Goal: Transaction & Acquisition: Download file/media

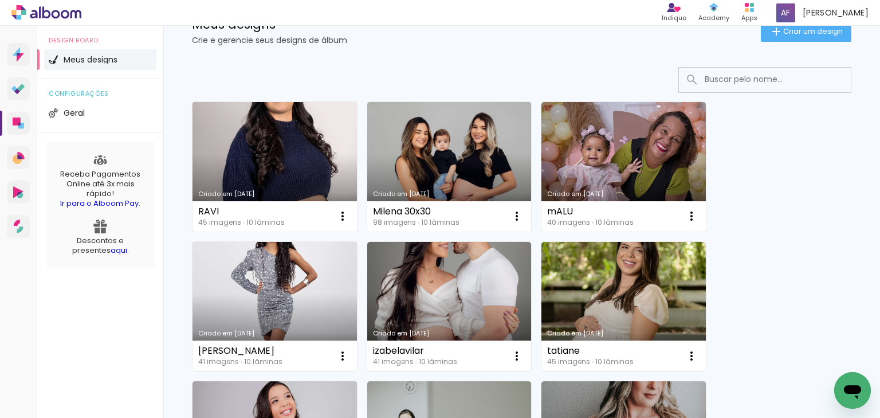
scroll to position [138, 0]
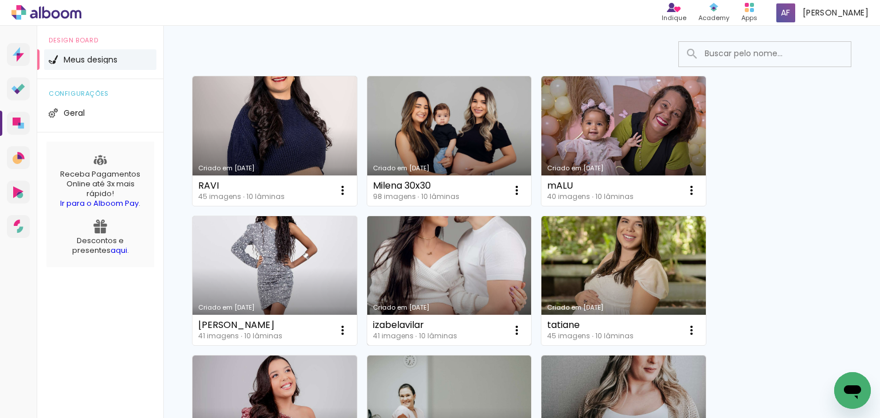
click at [531, 246] on div "Criado em 11/09/25 izabelavilar 41 imagens ∙ 10 lâminas Abrir Fazer uma cópia E…" at bounding box center [450, 280] width 166 height 131
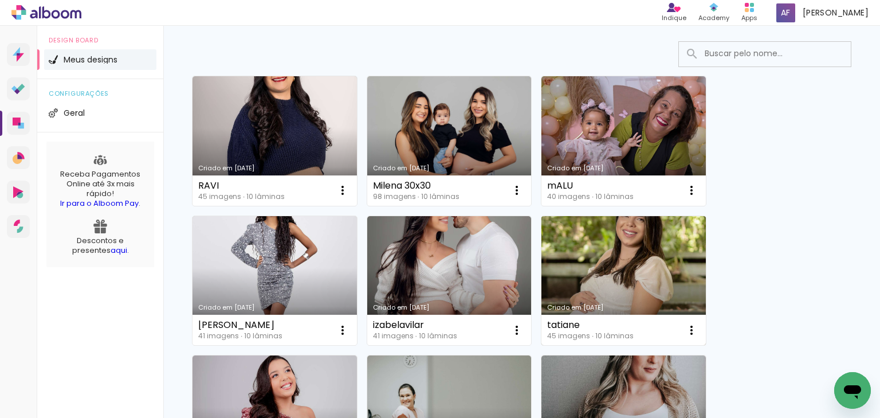
click at [569, 240] on link "Criado em [DATE]" at bounding box center [623, 280] width 164 height 129
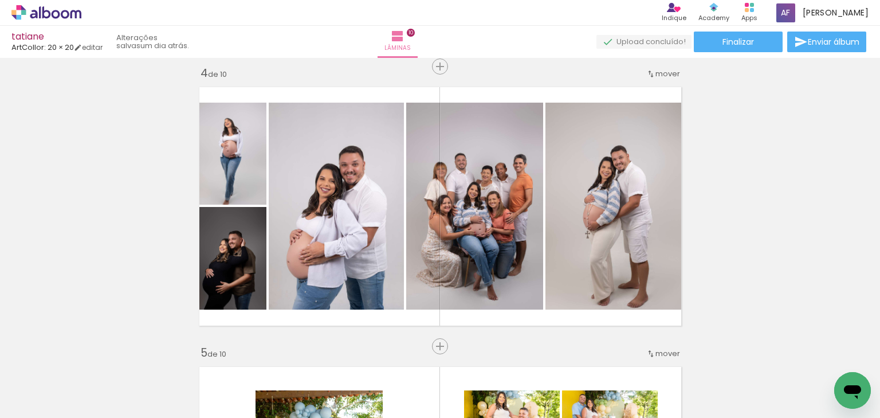
scroll to position [825, 0]
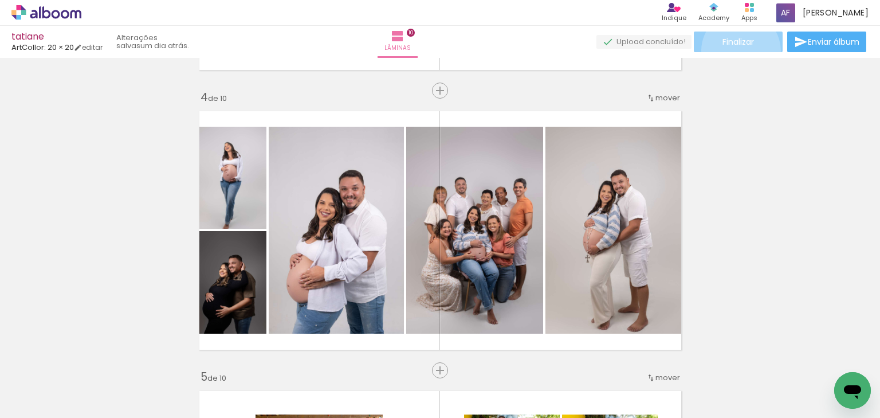
click at [737, 50] on paper-button "Finalizar" at bounding box center [738, 42] width 89 height 21
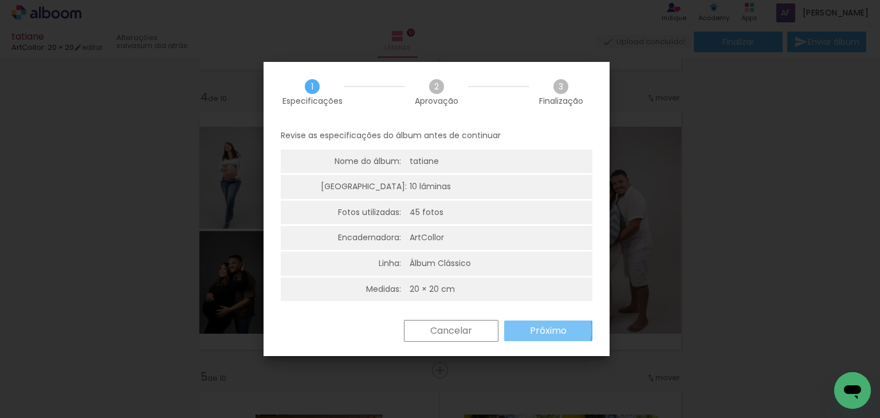
click at [0, 0] on slot "Próximo" at bounding box center [0, 0] width 0 height 0
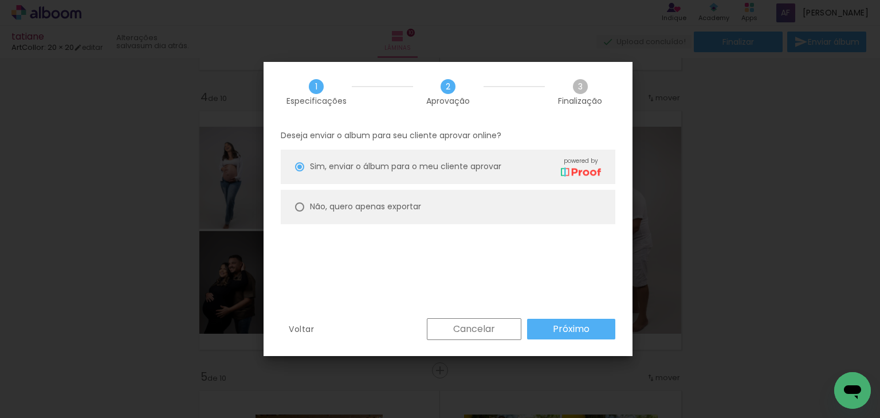
click at [472, 205] on paper-radio-button "Não, quero apenas exportar" at bounding box center [448, 207] width 335 height 34
type paper-radio-button "on"
click at [558, 307] on div "Deseja enviar o album para seu cliente aprovar online? Sim, enviar o álbum para…" at bounding box center [448, 220] width 369 height 196
click at [0, 0] on slot "Próximo" at bounding box center [0, 0] width 0 height 0
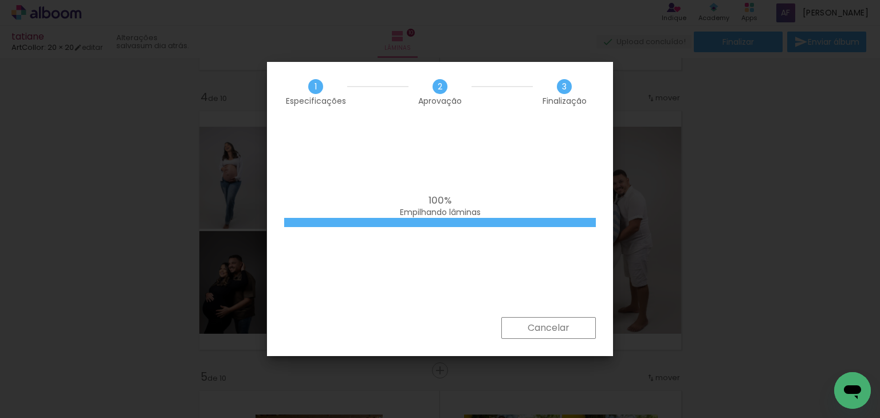
click at [721, 214] on iron-overlay-backdrop at bounding box center [440, 209] width 880 height 418
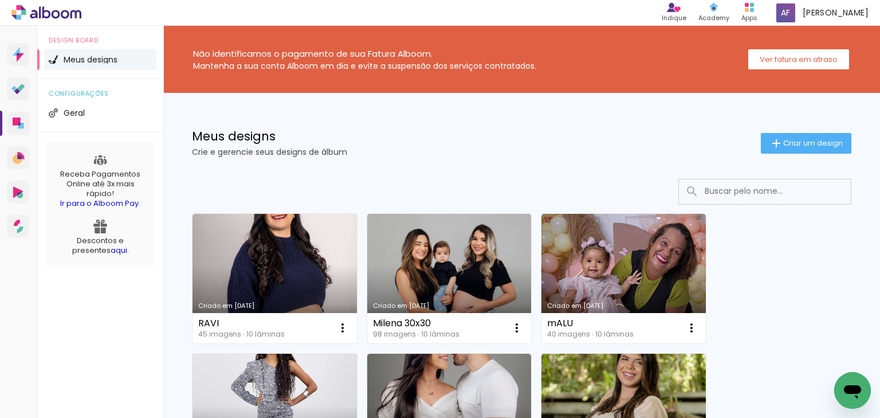
click at [731, 188] on input at bounding box center [780, 190] width 163 height 23
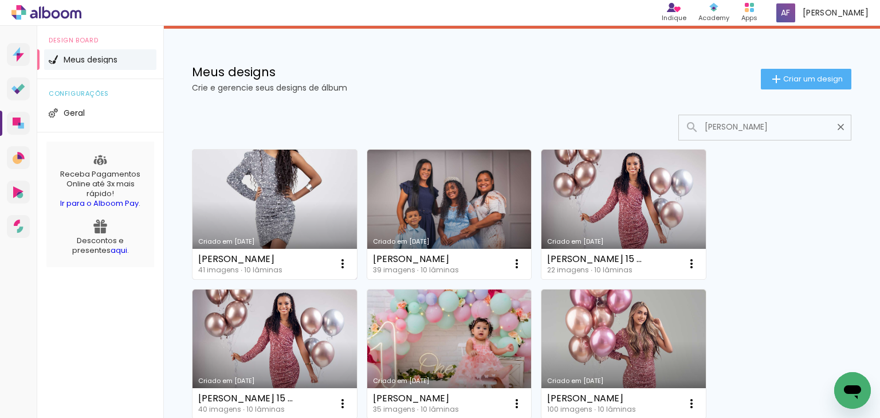
scroll to position [92, 0]
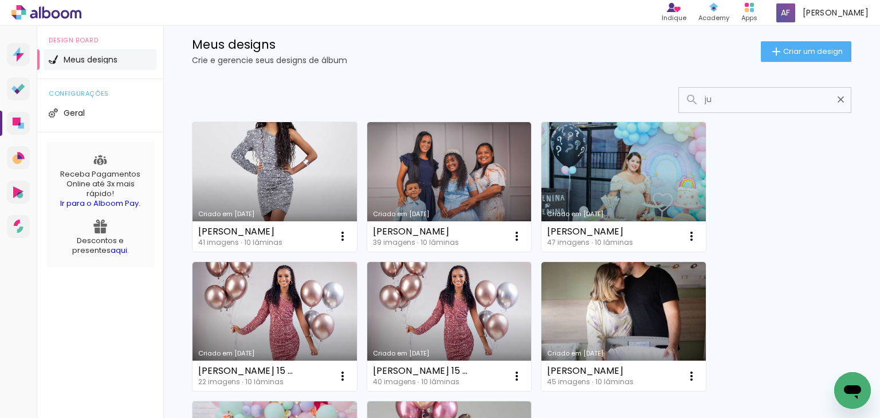
type input "j"
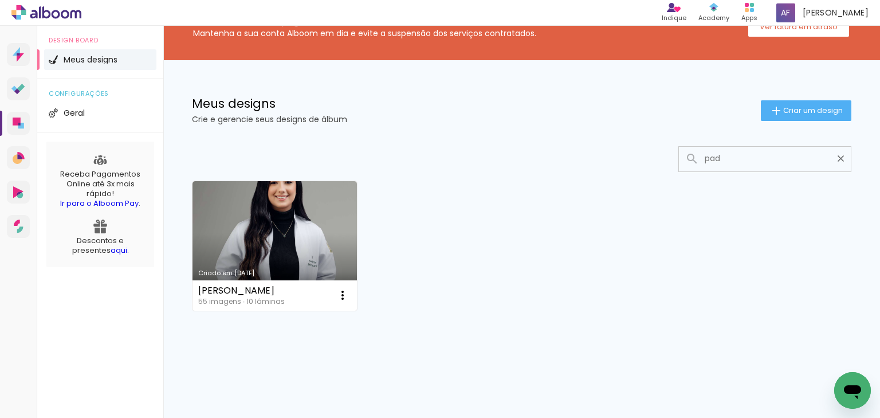
scroll to position [32, 0]
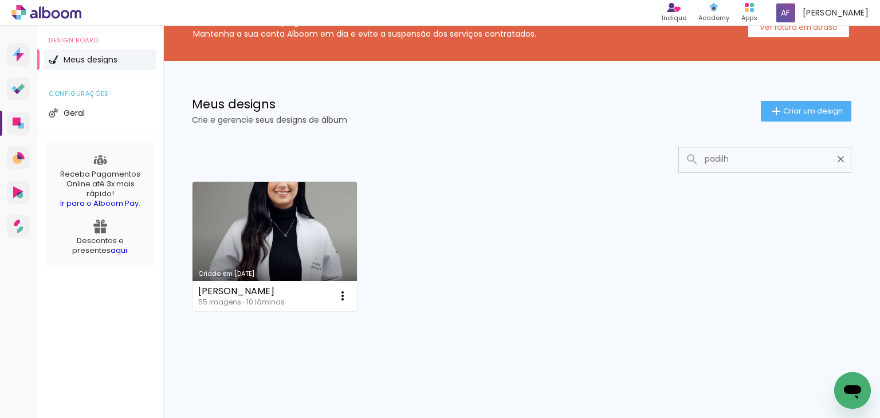
type input "padilh"
type paper-input "padilh"
click at [296, 250] on link "Criado em 27/03/25" at bounding box center [275, 246] width 164 height 129
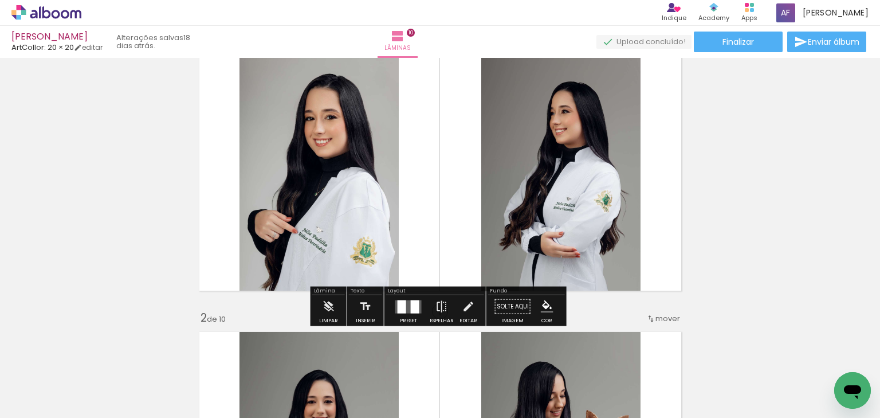
scroll to position [46, 0]
drag, startPoint x: 332, startPoint y: 305, endPoint x: 339, endPoint y: 302, distance: 6.9
click at [332, 305] on iron-icon at bounding box center [328, 306] width 13 height 23
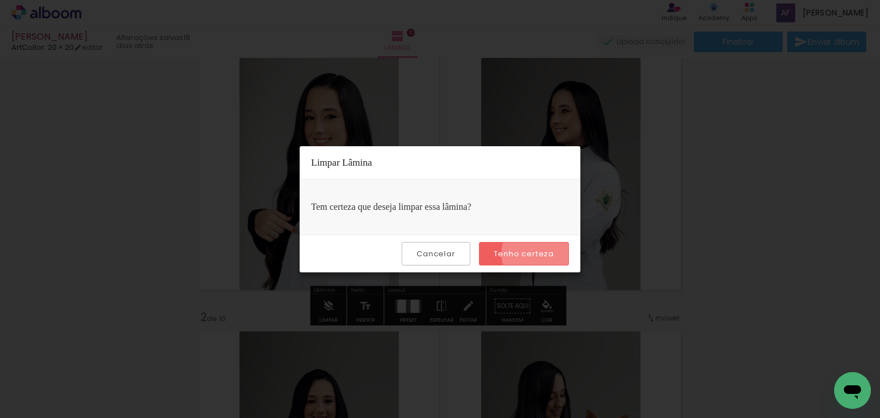
click at [0, 0] on slot "Tenho certeza" at bounding box center [0, 0] width 0 height 0
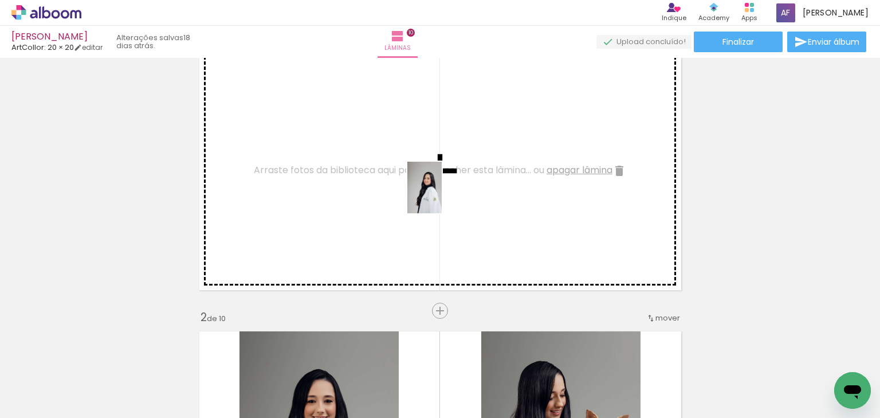
drag, startPoint x: 583, startPoint y: 383, endPoint x: 442, endPoint y: 196, distance: 234.4
click at [442, 196] on quentale-workspace at bounding box center [440, 209] width 880 height 418
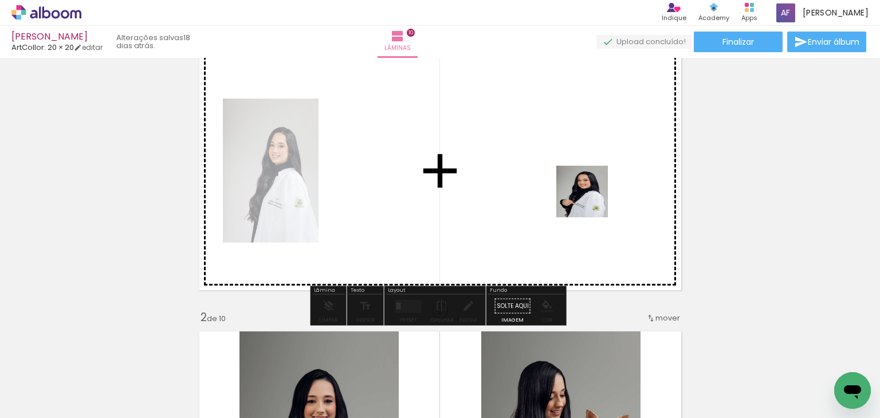
drag, startPoint x: 649, startPoint y: 381, endPoint x: 556, endPoint y: 132, distance: 265.4
click at [556, 132] on quentale-workspace at bounding box center [440, 209] width 880 height 418
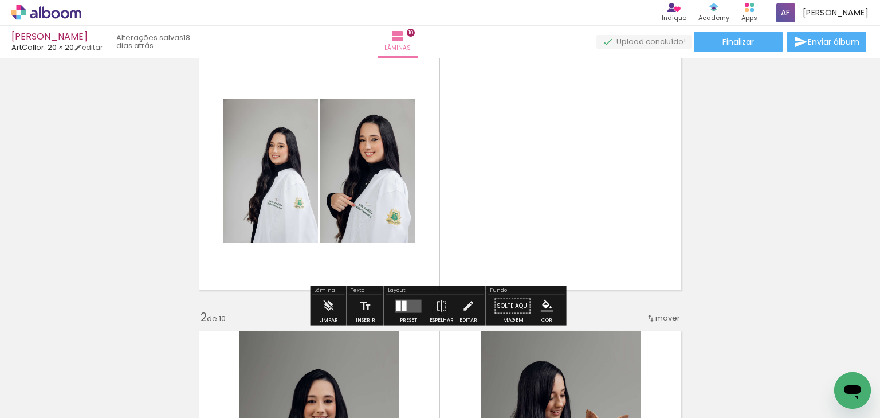
click at [410, 301] on quentale-layouter at bounding box center [408, 305] width 26 height 13
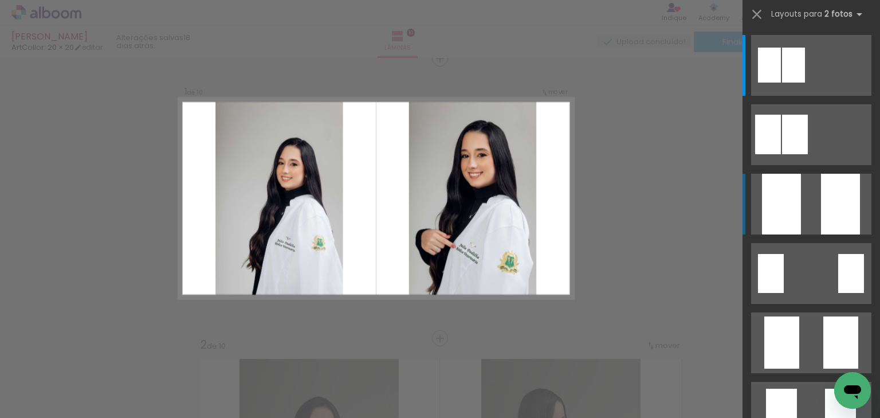
scroll to position [14, 0]
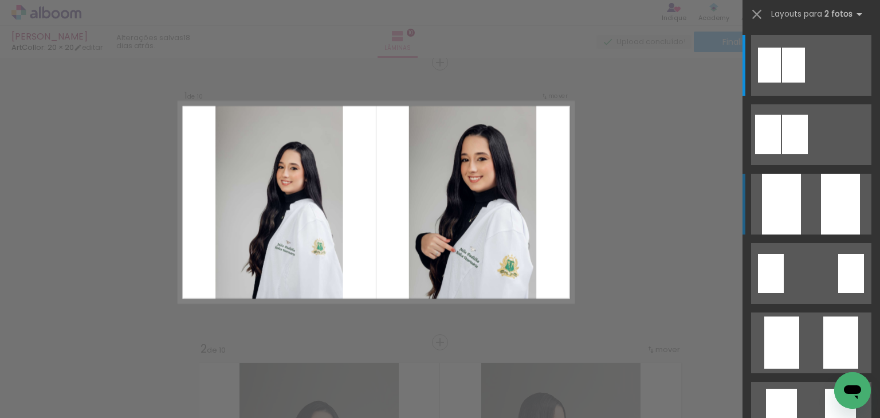
click at [811, 211] on quentale-layouter at bounding box center [811, 204] width 120 height 61
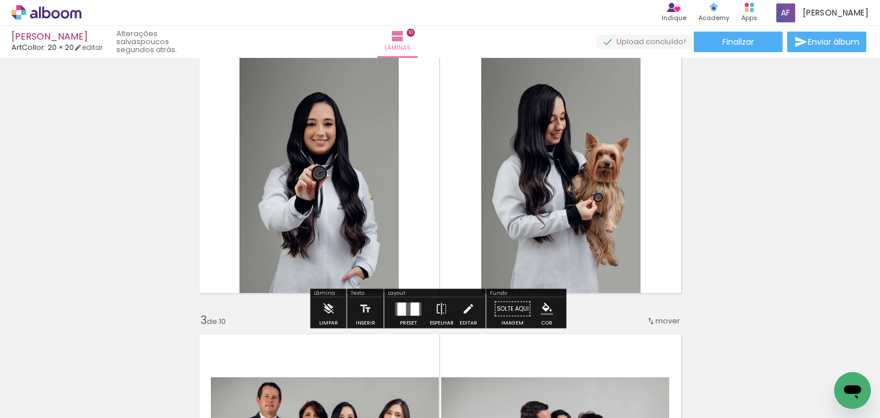
scroll to position [321, 0]
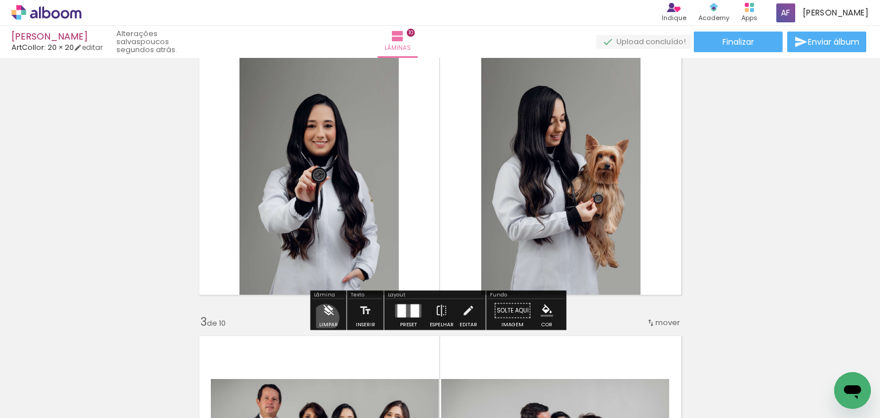
click at [325, 317] on iron-icon at bounding box center [328, 310] width 13 height 23
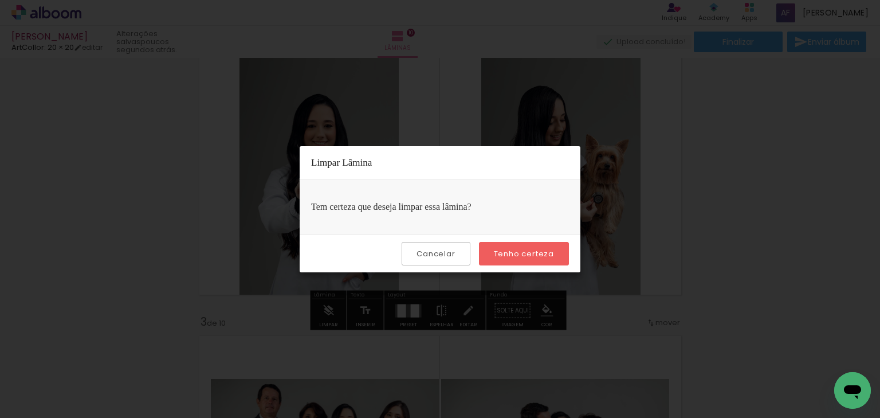
drag, startPoint x: 532, startPoint y: 249, endPoint x: 523, endPoint y: 238, distance: 13.9
click at [0, 0] on slot "Tenho certeza" at bounding box center [0, 0] width 0 height 0
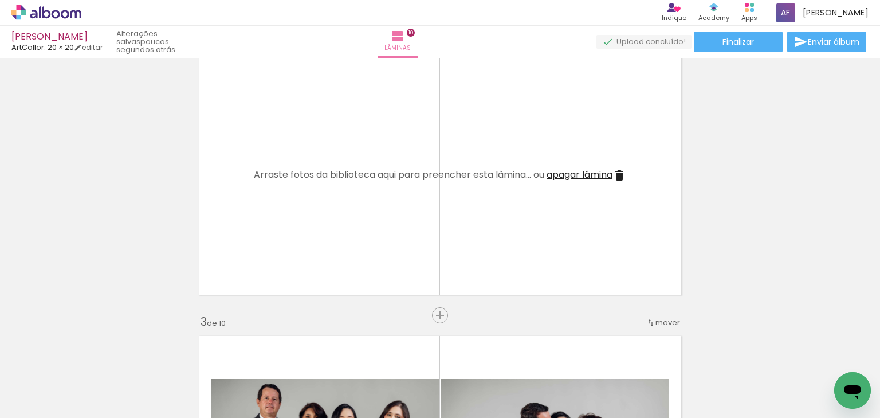
scroll to position [0, 0]
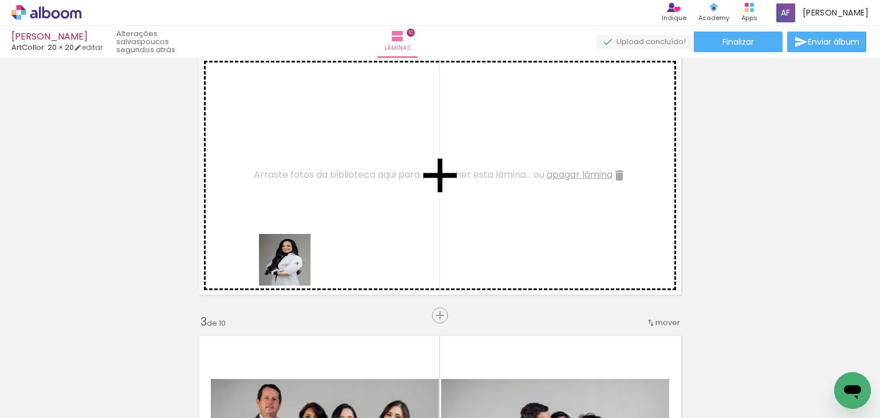
drag, startPoint x: 270, startPoint y: 331, endPoint x: 296, endPoint y: 259, distance: 76.1
click at [296, 259] on quentale-workspace at bounding box center [440, 209] width 880 height 418
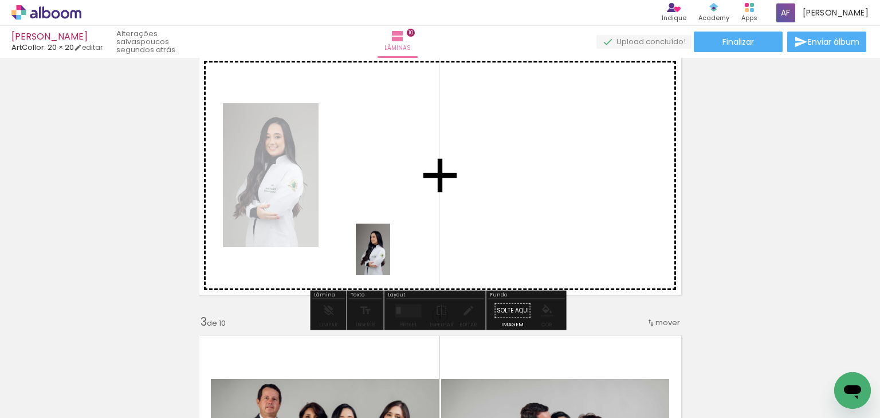
drag, startPoint x: 311, startPoint y: 376, endPoint x: 390, endPoint y: 258, distance: 142.1
click at [390, 258] on quentale-workspace at bounding box center [440, 209] width 880 height 418
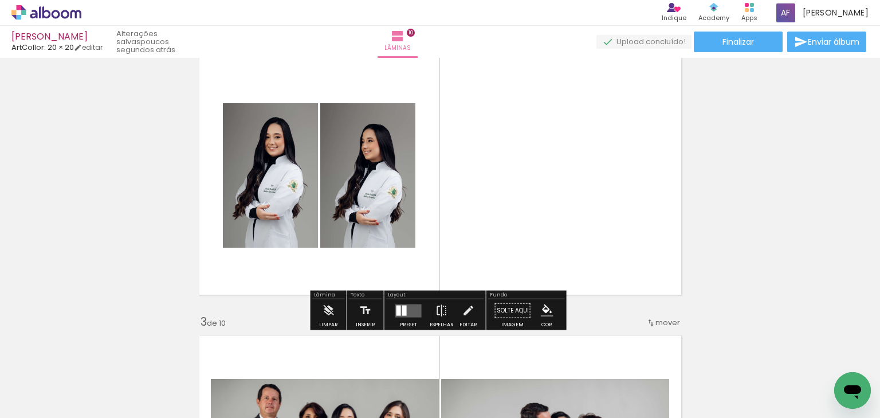
click at [417, 312] on quentale-layouter at bounding box center [408, 310] width 26 height 13
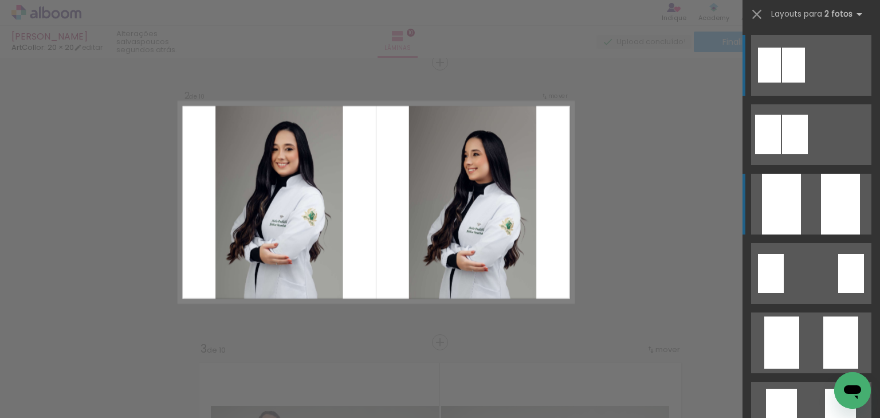
click at [790, 219] on div at bounding box center [781, 204] width 39 height 61
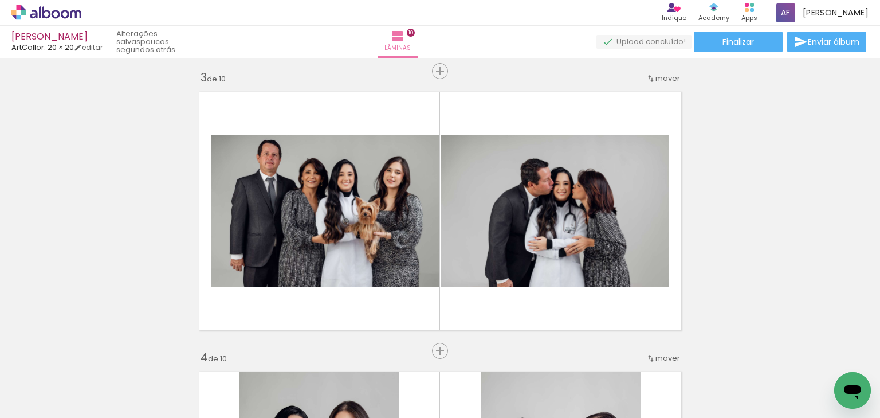
scroll to position [569, 0]
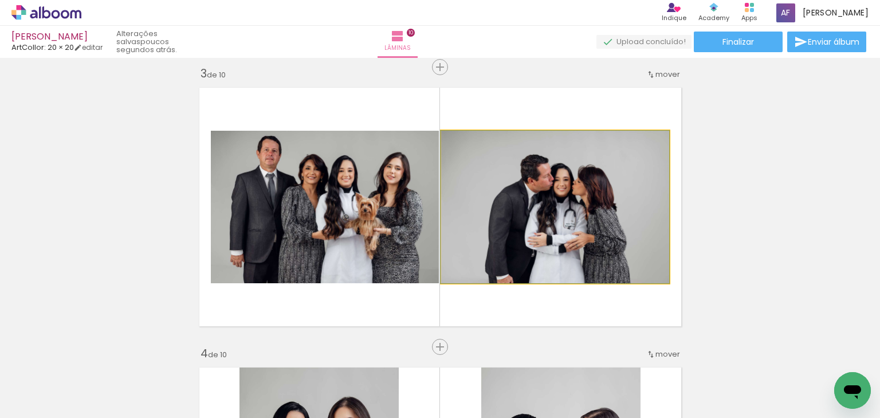
click at [575, 225] on quentale-photo at bounding box center [555, 207] width 228 height 152
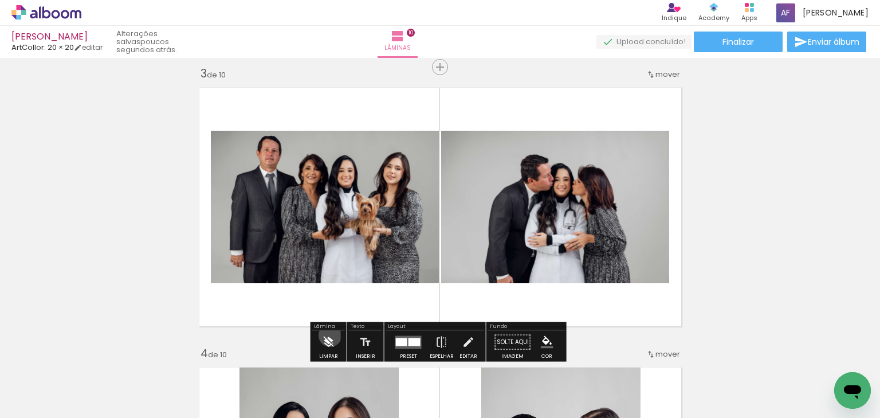
click at [330, 335] on iron-icon at bounding box center [328, 342] width 13 height 23
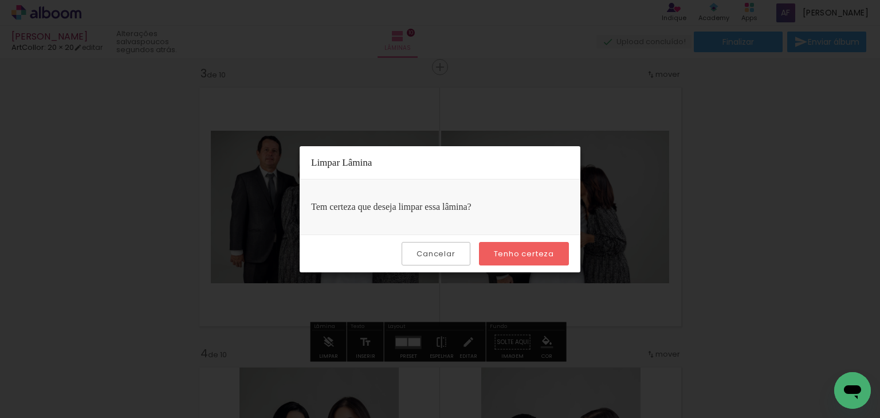
click at [533, 245] on paper-button "Tenho certeza" at bounding box center [524, 253] width 90 height 23
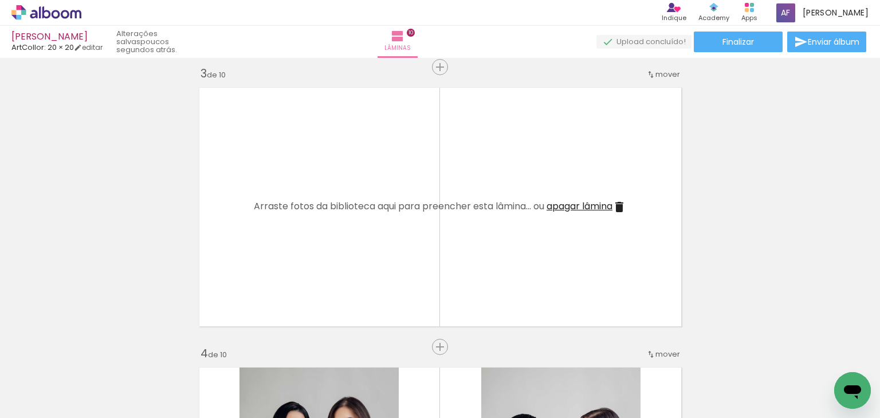
scroll to position [0, 704]
drag, startPoint x: 171, startPoint y: 381, endPoint x: 340, endPoint y: 248, distance: 215.4
click at [340, 248] on quentale-workspace at bounding box center [440, 209] width 880 height 418
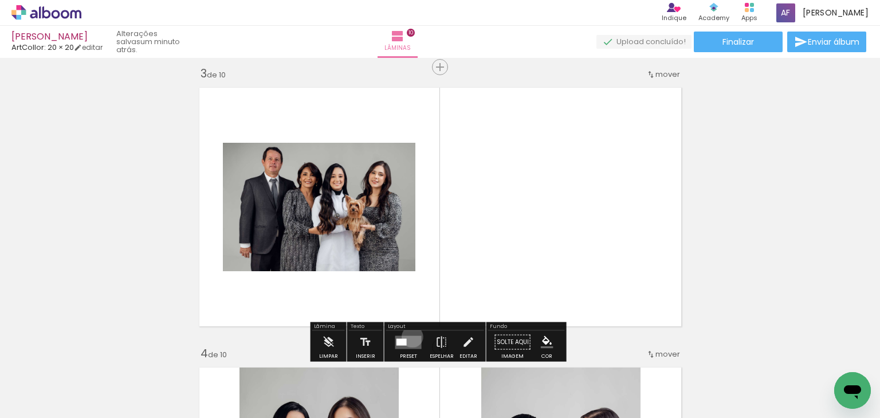
click at [410, 336] on quentale-layouter at bounding box center [408, 341] width 26 height 13
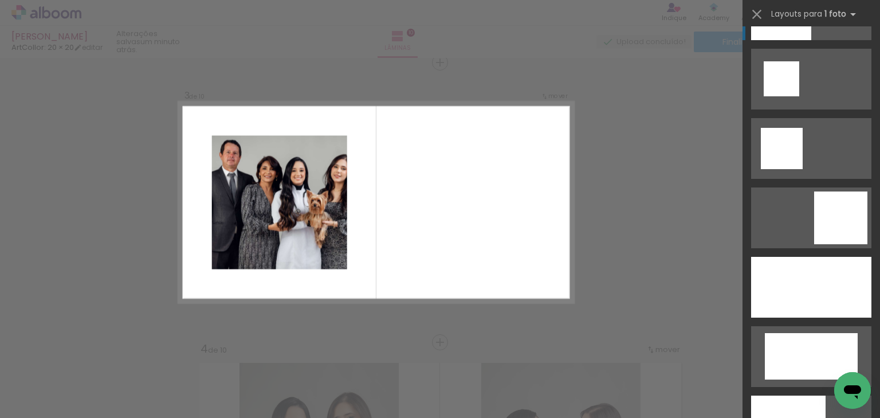
scroll to position [1925, 0]
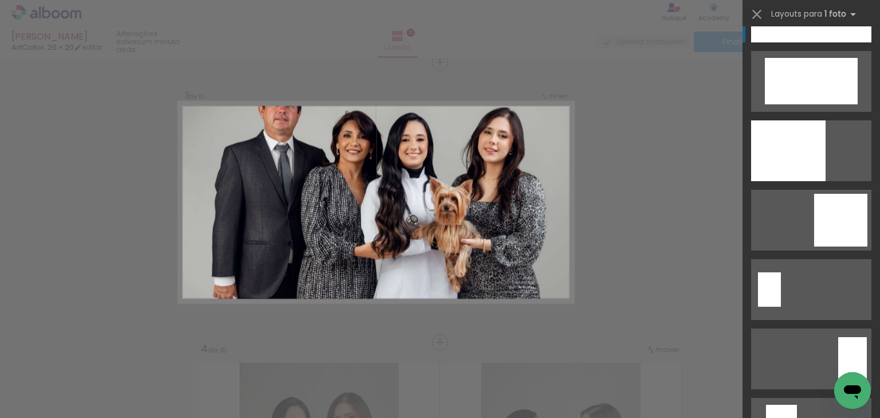
click at [811, 42] on div at bounding box center [811, 12] width 120 height 61
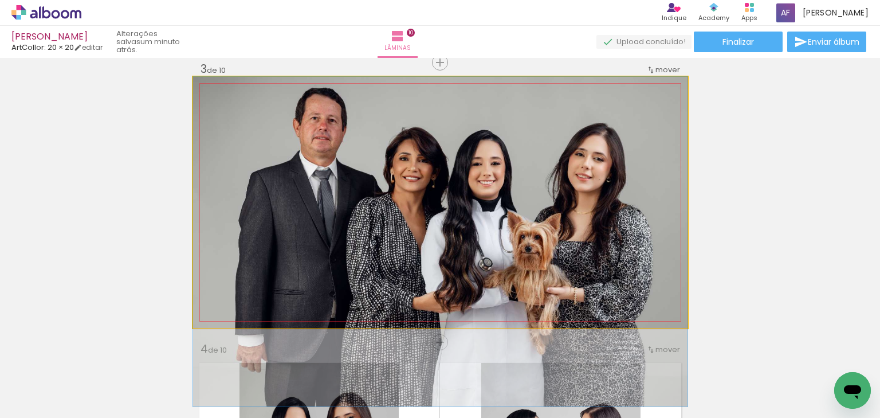
drag, startPoint x: 543, startPoint y: 173, endPoint x: 544, endPoint y: 218, distance: 44.7
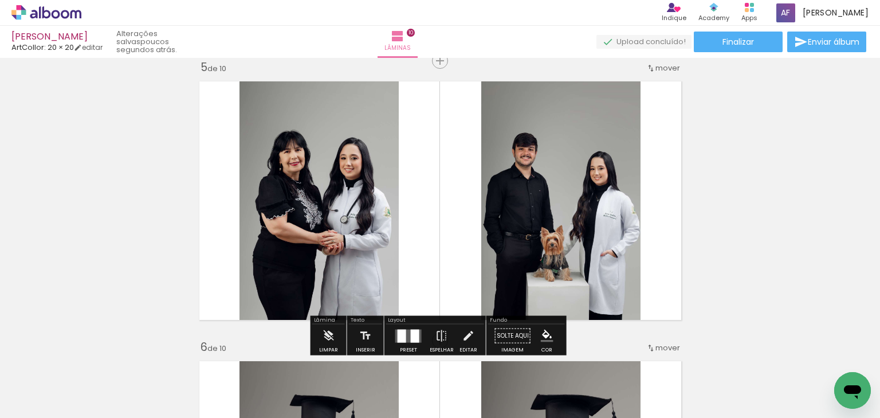
scroll to position [1169, 0]
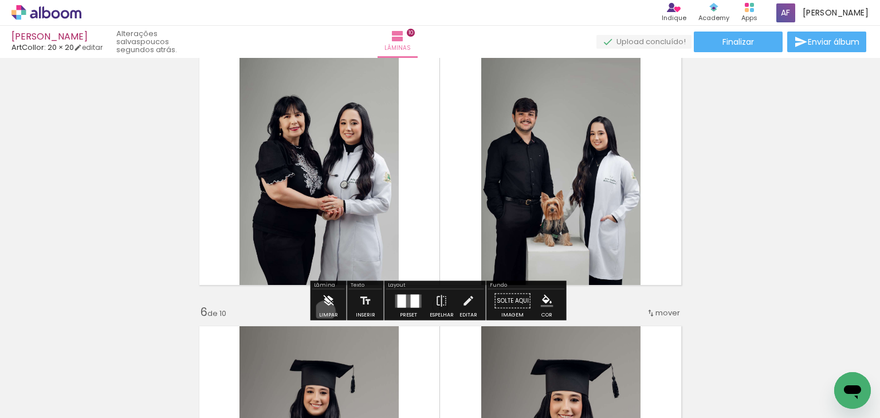
click at [325, 310] on iron-icon at bounding box center [328, 300] width 13 height 23
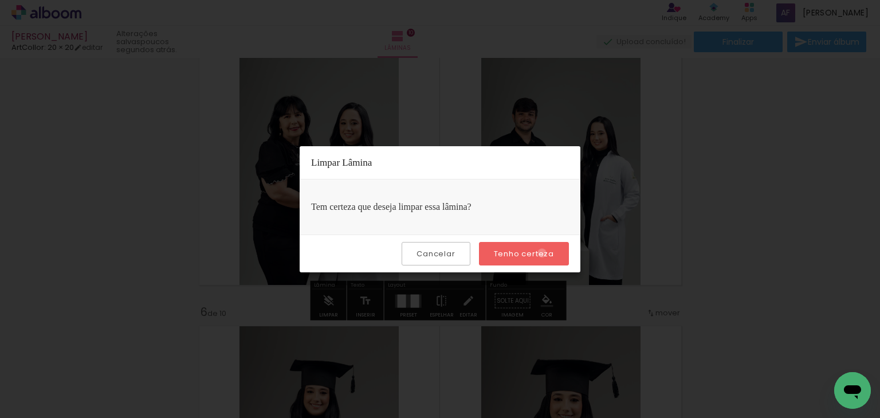
click at [0, 0] on slot "Tenho certeza" at bounding box center [0, 0] width 0 height 0
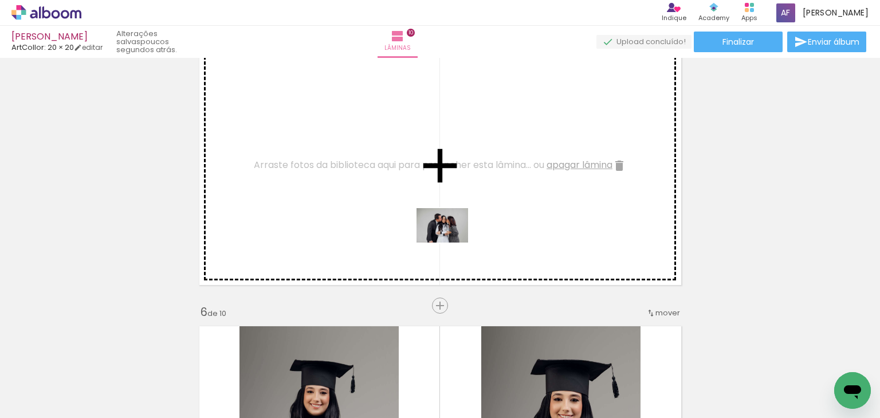
drag, startPoint x: 456, startPoint y: 394, endPoint x: 451, endPoint y: 242, distance: 151.9
click at [451, 242] on quentale-workspace at bounding box center [440, 209] width 880 height 418
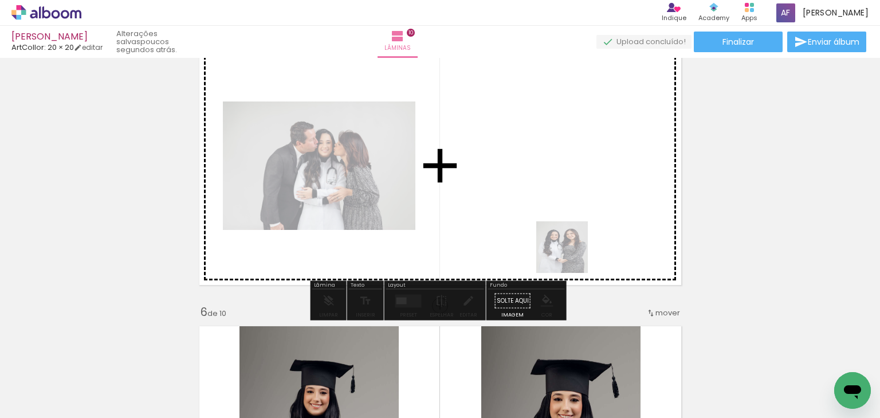
drag, startPoint x: 575, startPoint y: 284, endPoint x: 564, endPoint y: 236, distance: 49.5
click at [564, 236] on quentale-workspace at bounding box center [440, 209] width 880 height 418
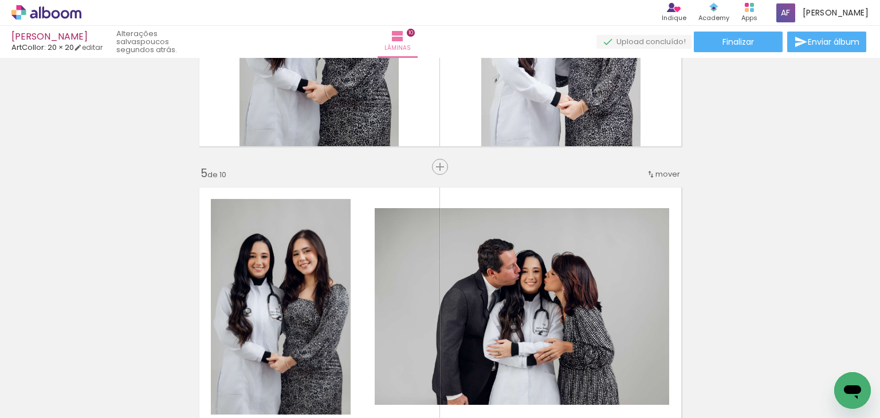
scroll to position [1032, 0]
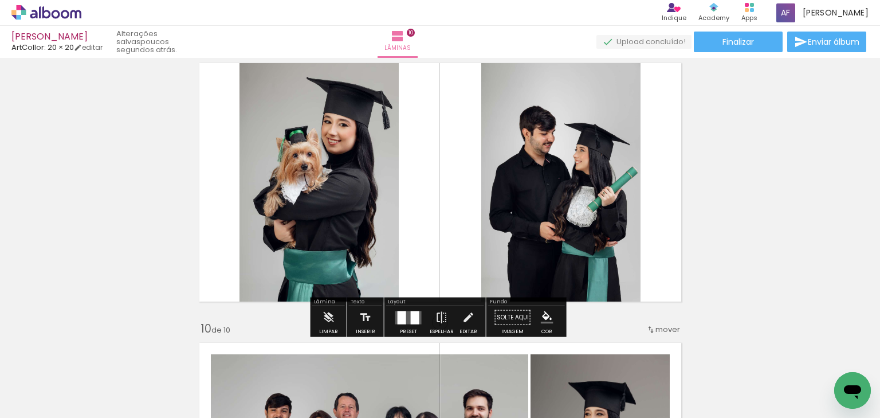
scroll to position [2270, 0]
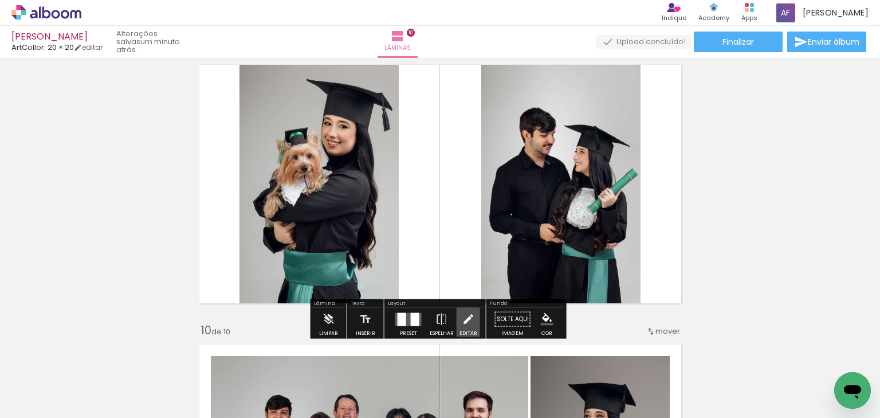
click at [463, 319] on iron-icon at bounding box center [468, 319] width 13 height 23
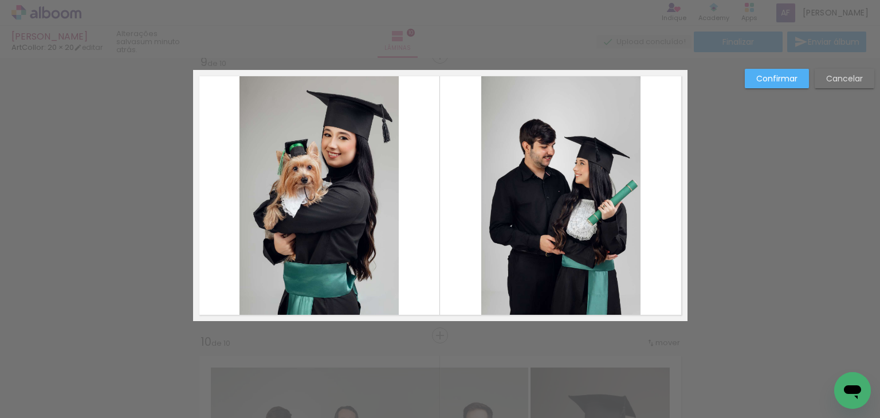
scroll to position [2251, 0]
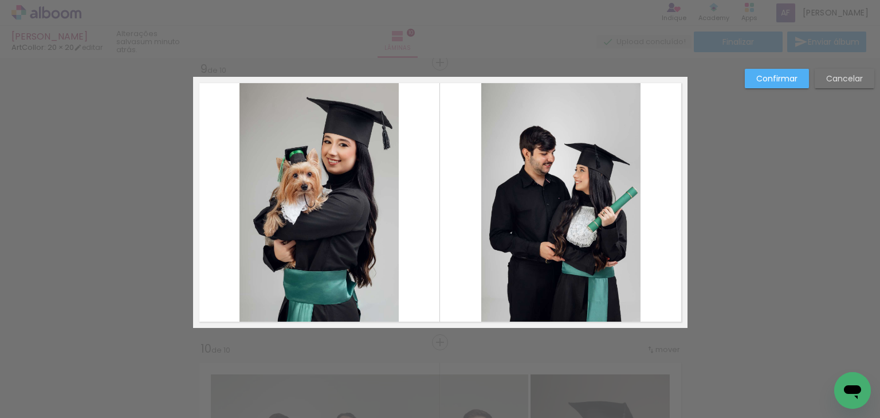
click at [525, 226] on quentale-photo at bounding box center [560, 202] width 159 height 251
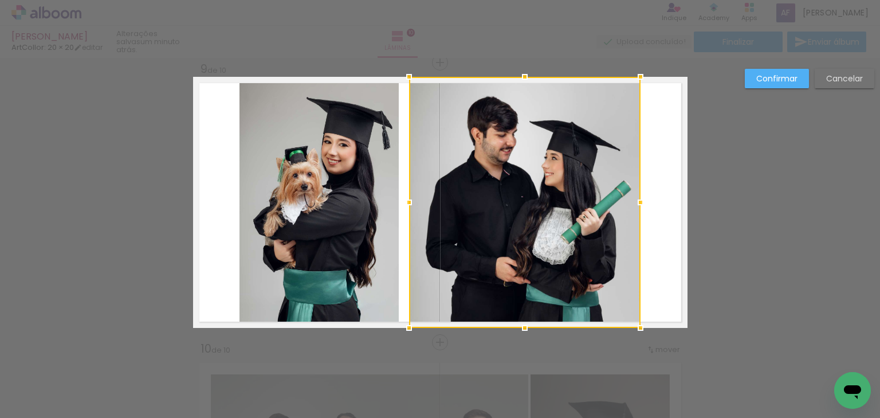
drag, startPoint x: 477, startPoint y: 203, endPoint x: 405, endPoint y: 211, distance: 72.6
click at [405, 211] on div at bounding box center [409, 202] width 23 height 23
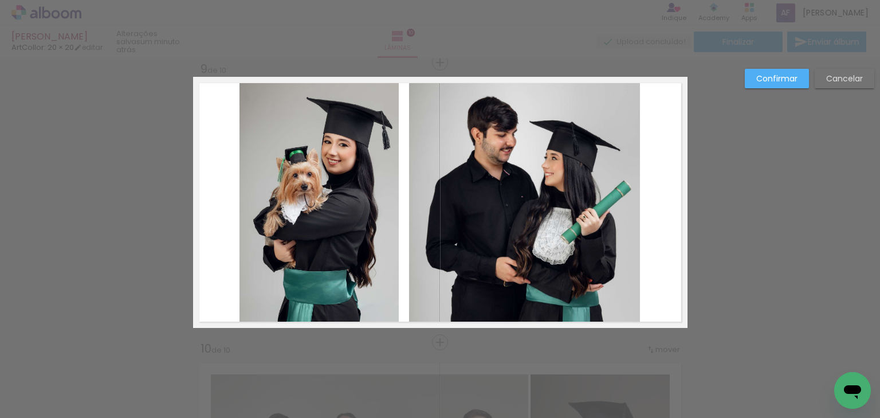
click at [627, 203] on quentale-photo at bounding box center [524, 202] width 231 height 251
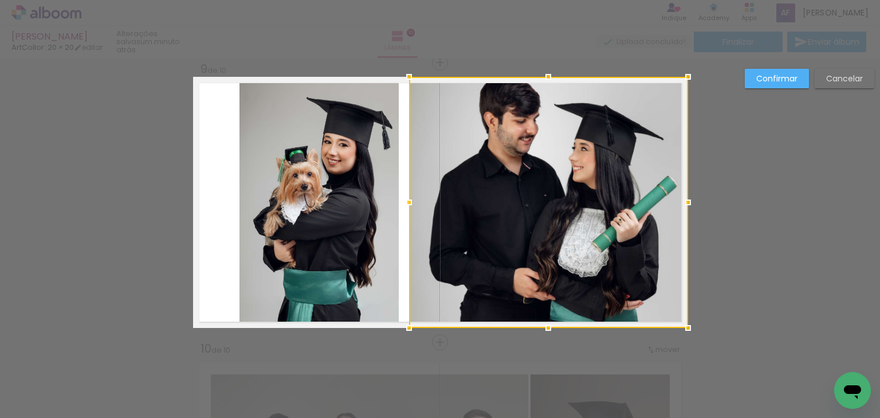
drag, startPoint x: 658, startPoint y: 201, endPoint x: 685, endPoint y: 191, distance: 28.6
click at [685, 191] on div at bounding box center [688, 202] width 23 height 23
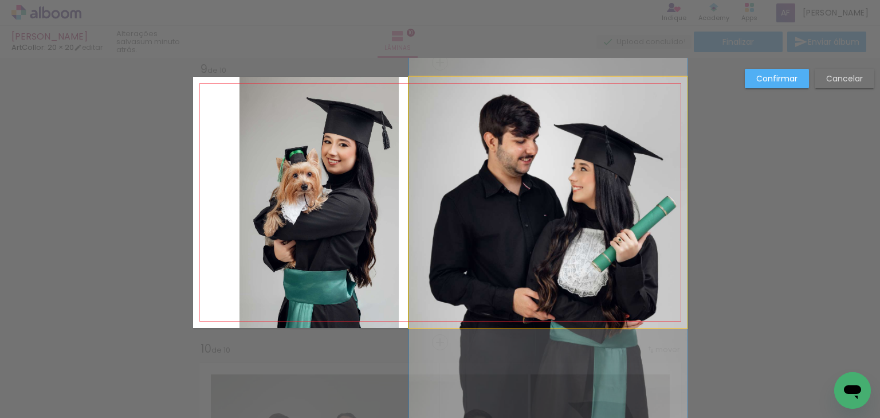
drag, startPoint x: 584, startPoint y: 182, endPoint x: 585, endPoint y: 205, distance: 22.9
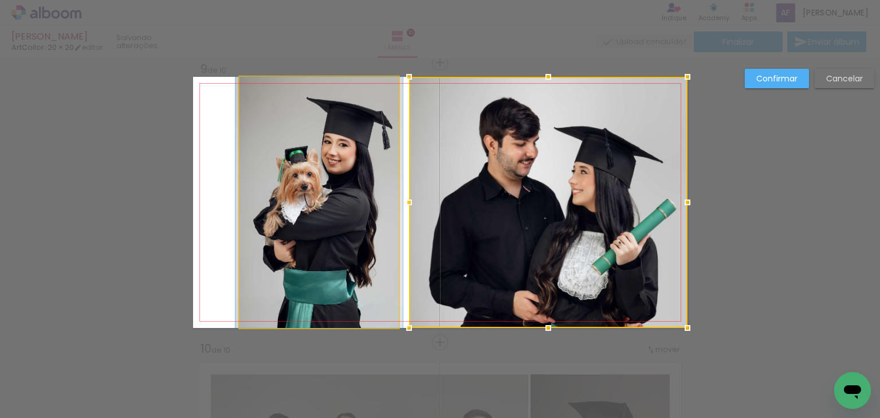
click at [323, 176] on quentale-photo at bounding box center [319, 202] width 159 height 251
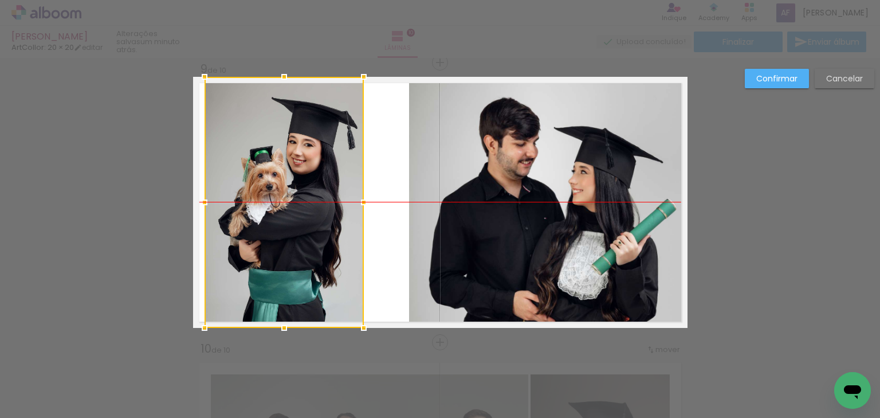
drag, startPoint x: 303, startPoint y: 165, endPoint x: 346, endPoint y: 174, distance: 43.4
click at [284, 166] on div at bounding box center [284, 202] width 159 height 251
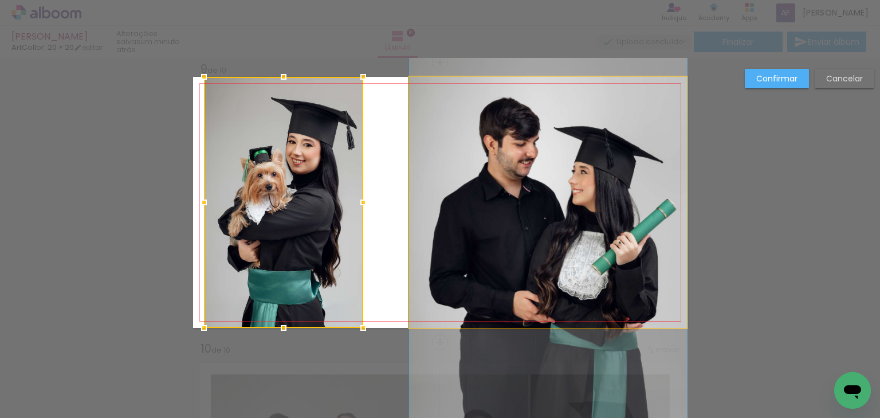
click at [415, 179] on quentale-photo at bounding box center [548, 202] width 278 height 251
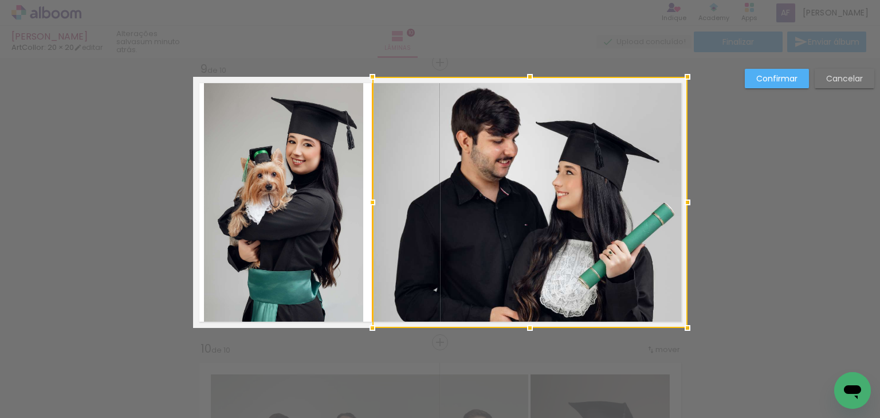
drag, startPoint x: 401, startPoint y: 198, endPoint x: 504, endPoint y: 162, distance: 109.3
click at [366, 203] on div at bounding box center [372, 202] width 23 height 23
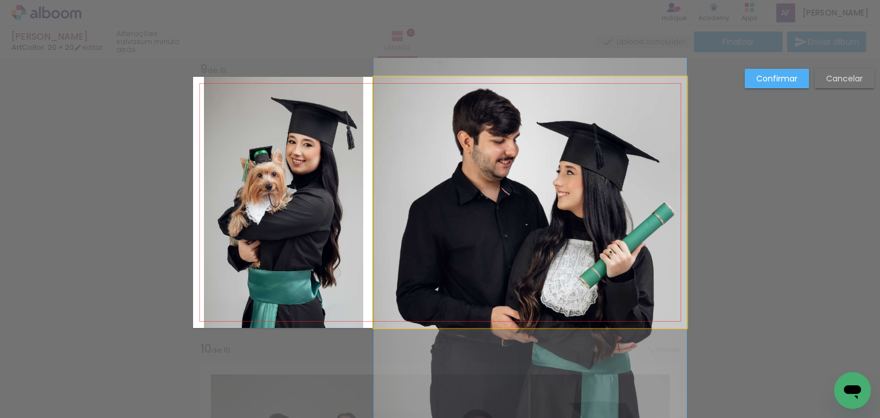
click at [594, 195] on quentale-photo at bounding box center [530, 202] width 313 height 251
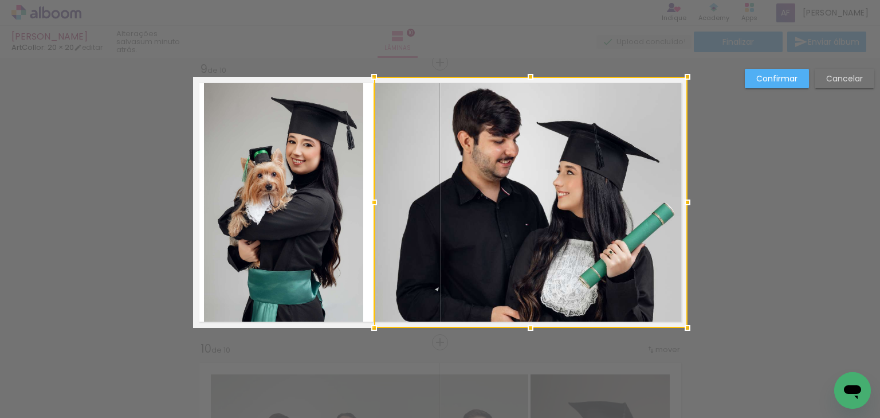
click at [0, 0] on slot "Confirmar" at bounding box center [0, 0] width 0 height 0
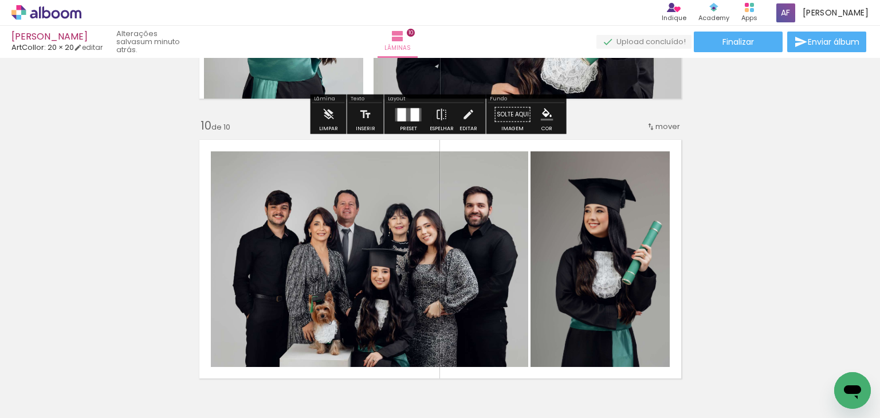
scroll to position [2572, 0]
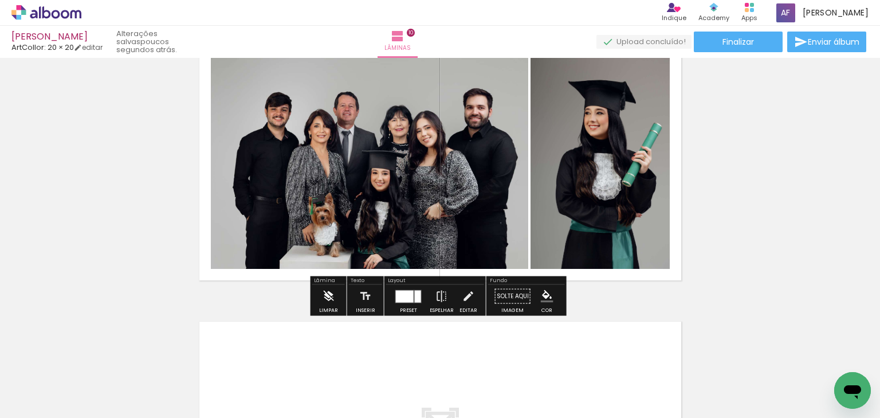
click at [328, 296] on iron-icon at bounding box center [328, 296] width 13 height 23
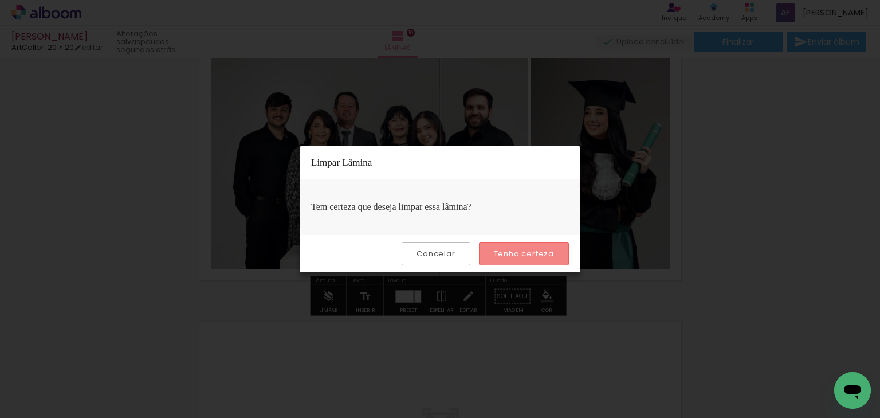
click at [0, 0] on slot "Tenho certeza" at bounding box center [0, 0] width 0 height 0
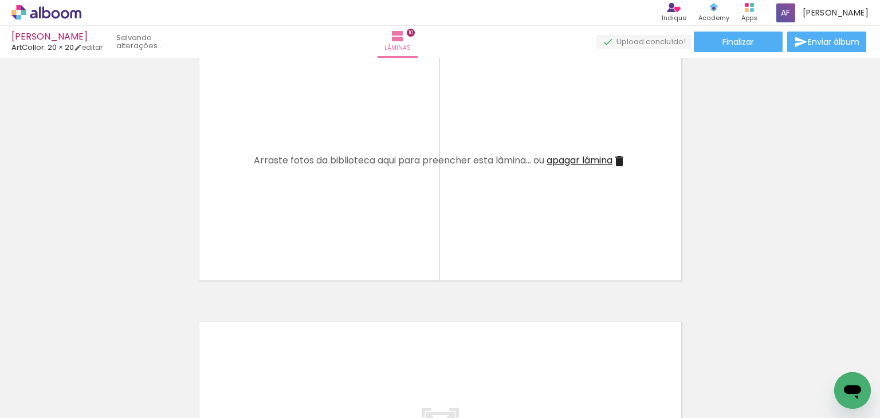
scroll to position [0, 2746]
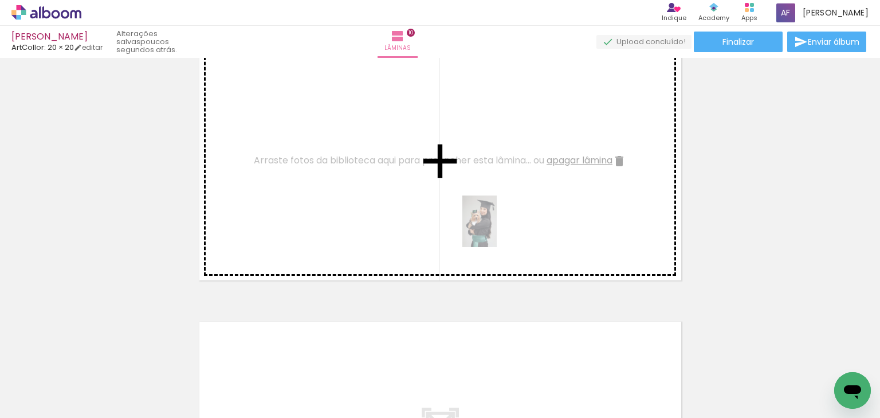
drag, startPoint x: 524, startPoint y: 348, endPoint x: 497, endPoint y: 230, distance: 121.1
click at [497, 230] on quentale-workspace at bounding box center [440, 209] width 880 height 418
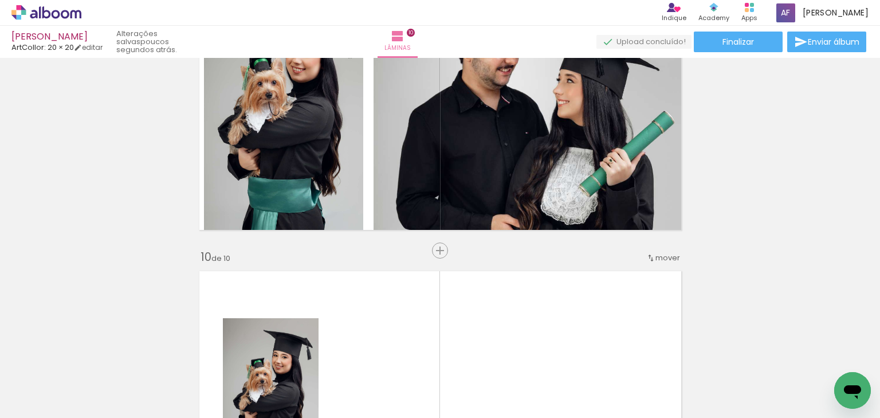
scroll to position [0, 2042]
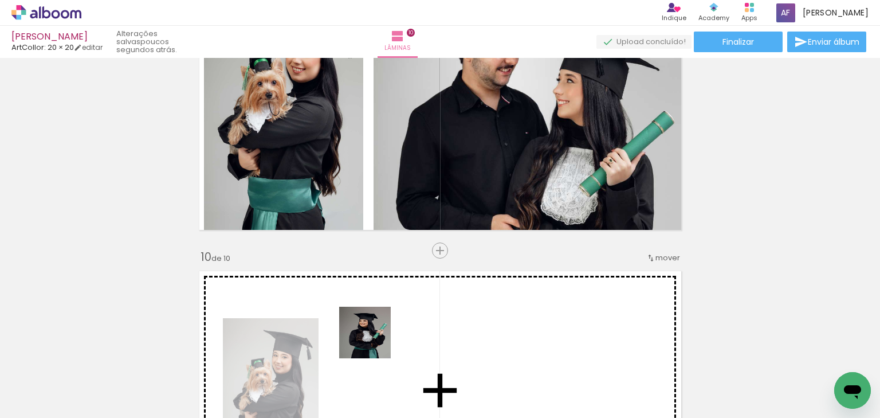
drag, startPoint x: 374, startPoint y: 341, endPoint x: 380, endPoint y: 337, distance: 7.2
click at [380, 337] on quentale-workspace at bounding box center [440, 209] width 880 height 418
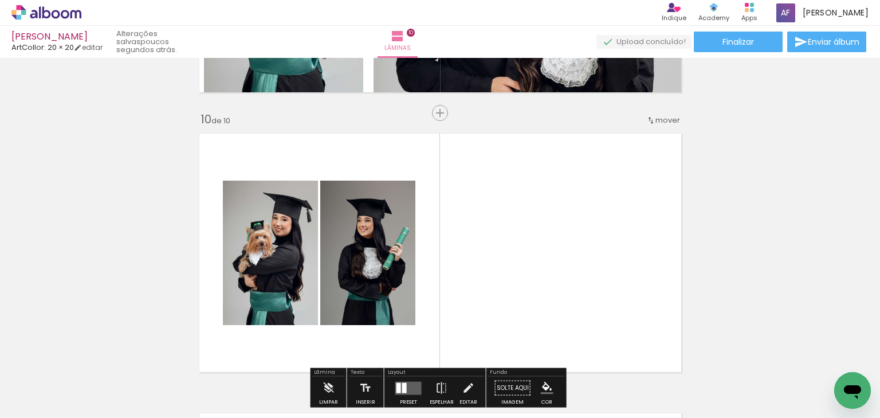
scroll to position [2526, 0]
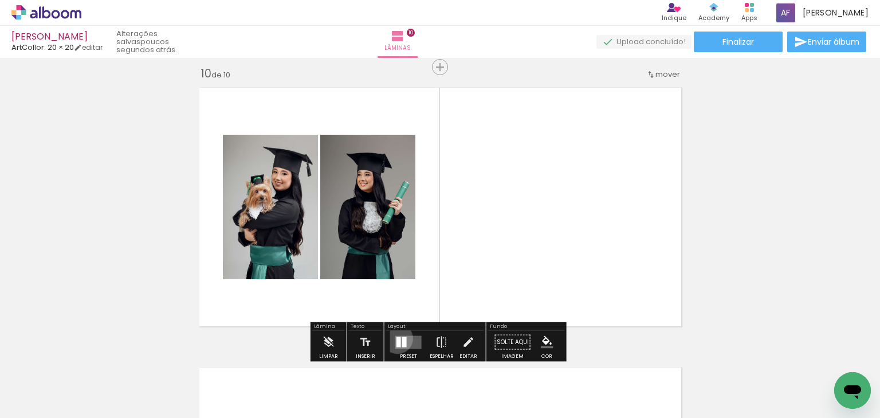
click at [397, 337] on div at bounding box center [399, 341] width 5 height 10
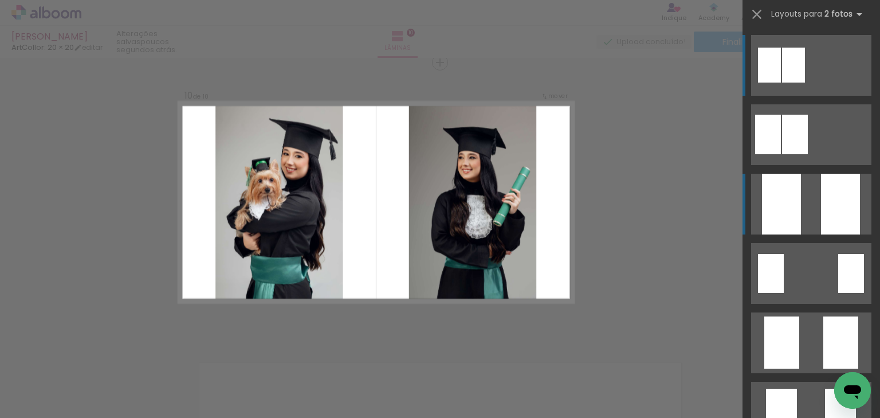
click at [786, 217] on div at bounding box center [781, 204] width 39 height 61
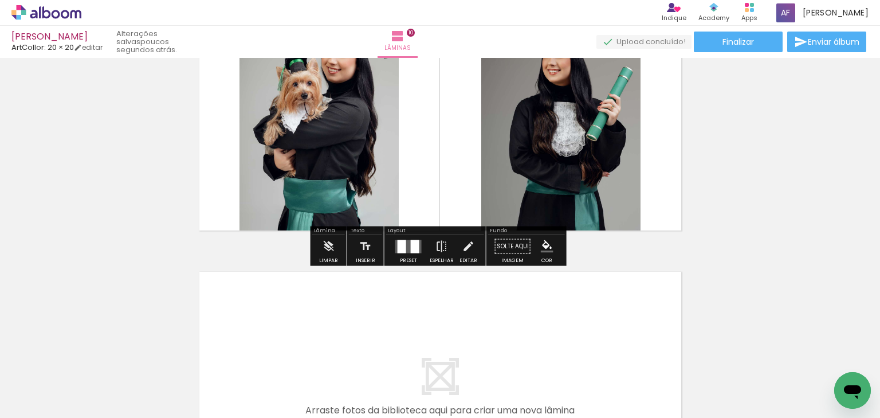
scroll to position [2623, 0]
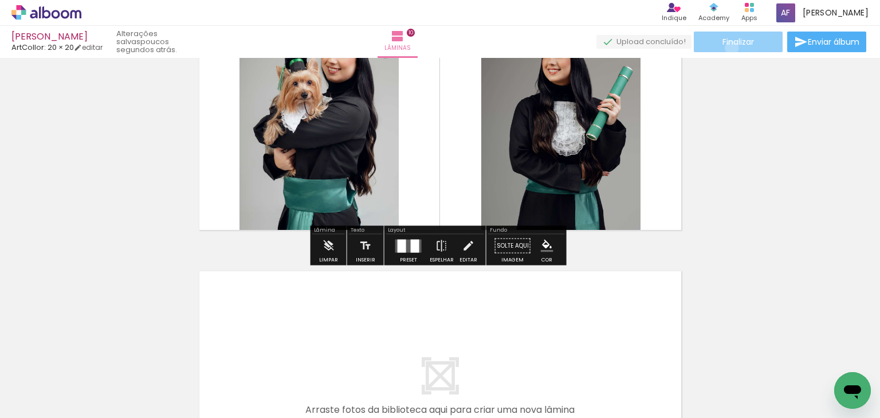
click at [728, 48] on paper-button "Finalizar" at bounding box center [738, 42] width 89 height 21
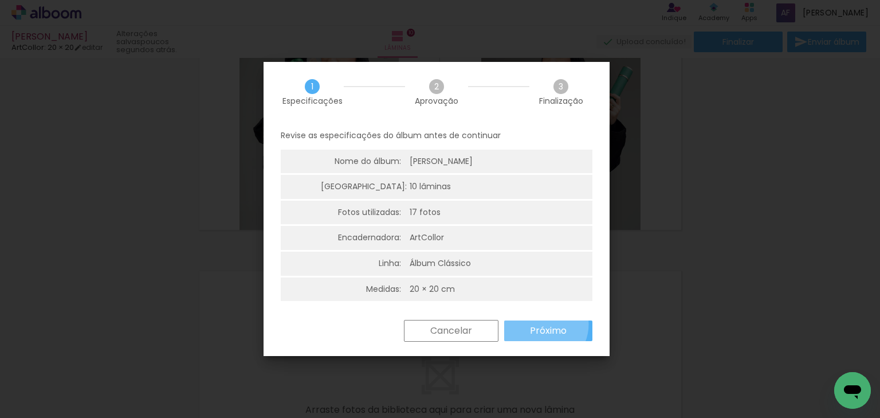
click at [540, 323] on paper-button "Próximo" at bounding box center [548, 330] width 88 height 21
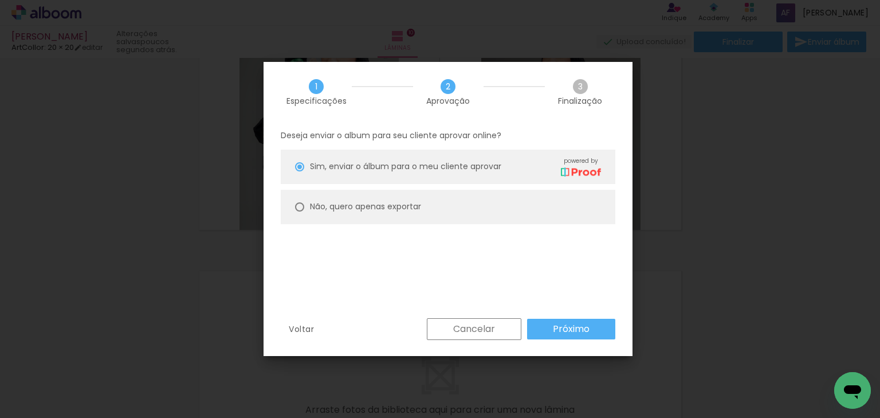
click at [440, 214] on paper-radio-button "Não, quero apenas exportar" at bounding box center [448, 207] width 335 height 34
type paper-radio-button "on"
click at [543, 327] on paper-button "Próximo" at bounding box center [571, 329] width 88 height 21
type input "Alta, 300 DPI"
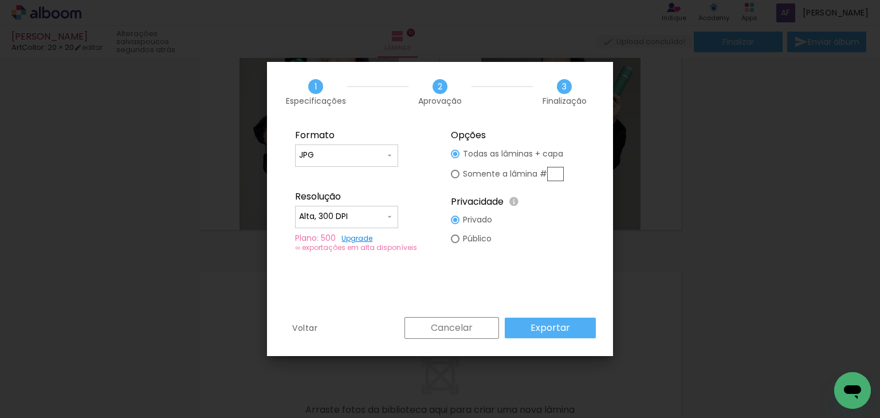
click at [0, 0] on slot "Exportar" at bounding box center [0, 0] width 0 height 0
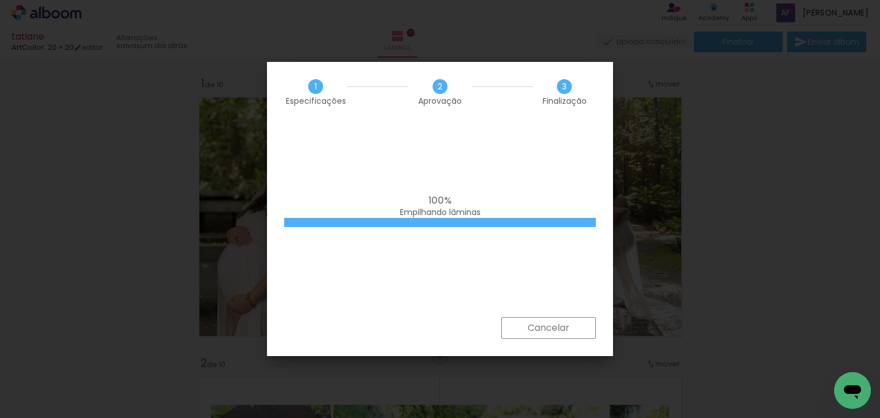
scroll to position [825, 0]
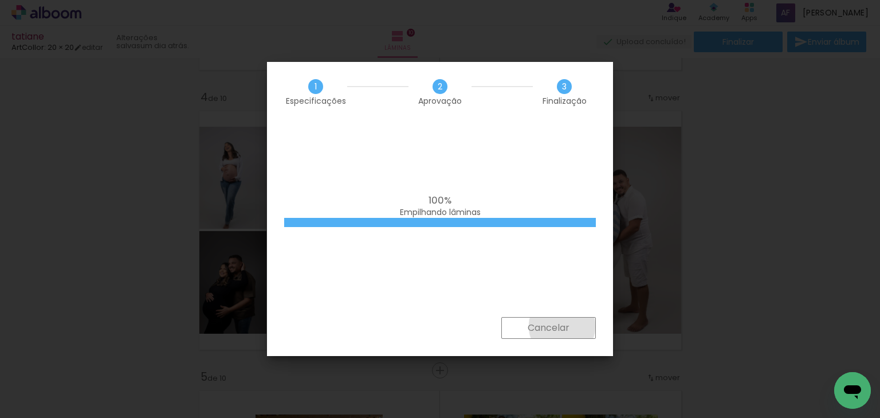
click at [0, 0] on slot "Cancelar" at bounding box center [0, 0] width 0 height 0
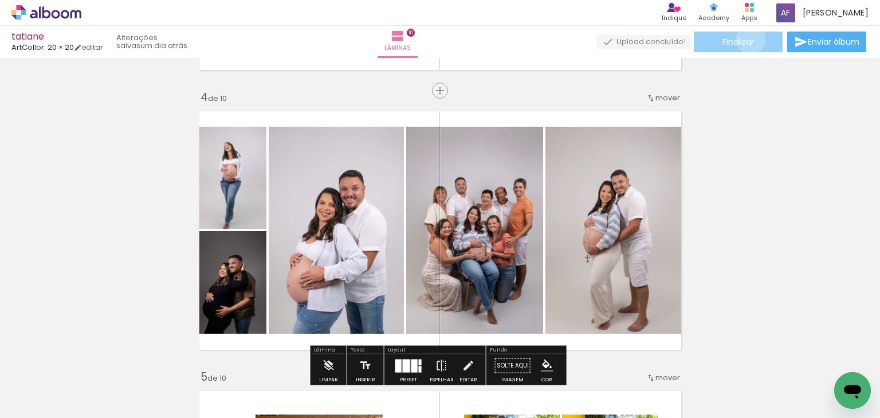
click at [747, 39] on span "Finalizar" at bounding box center [739, 42] width 32 height 8
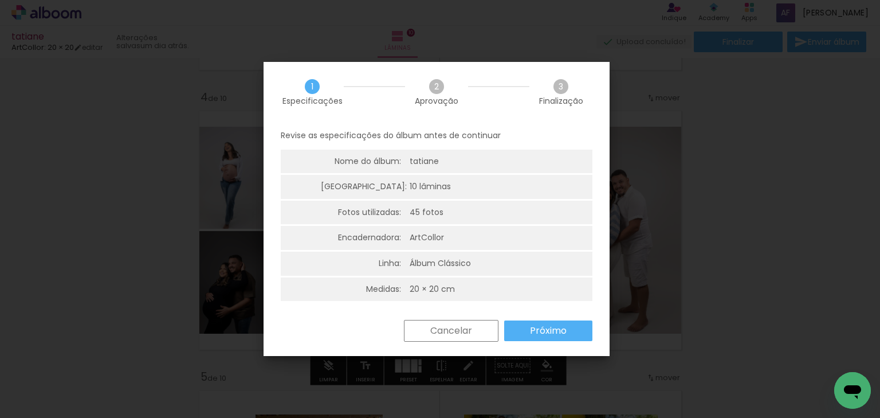
click at [555, 338] on paper-button "Próximo" at bounding box center [548, 330] width 88 height 21
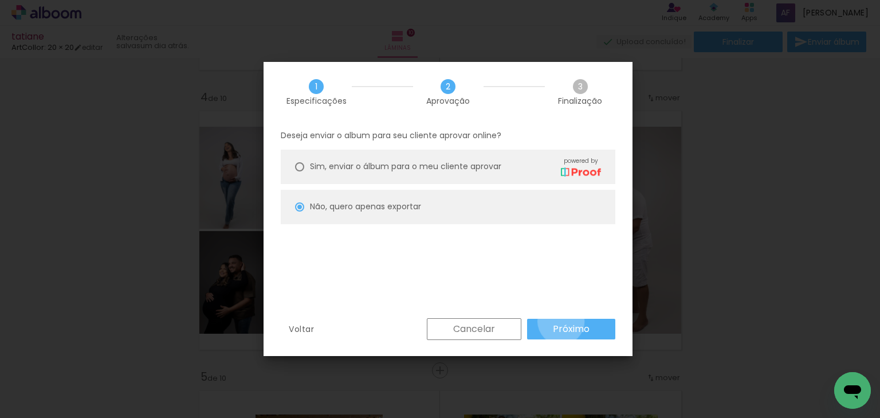
click at [562, 321] on paper-button "Próximo" at bounding box center [571, 329] width 88 height 21
type input "Alta, 300 DPI"
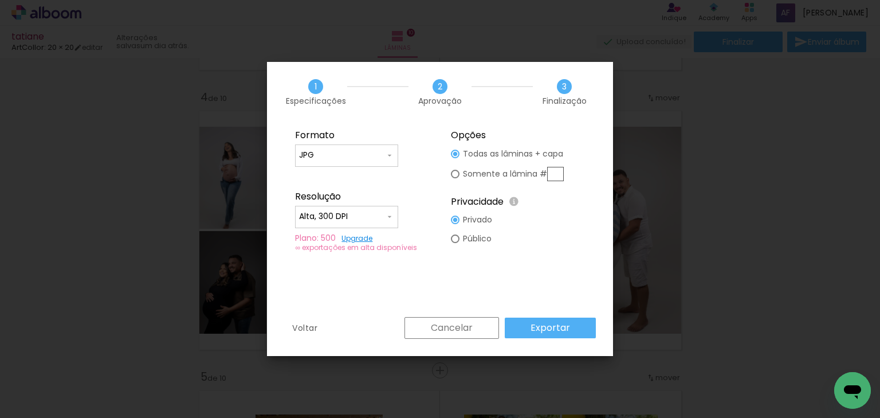
click at [562, 321] on paper-button "Exportar" at bounding box center [550, 327] width 91 height 21
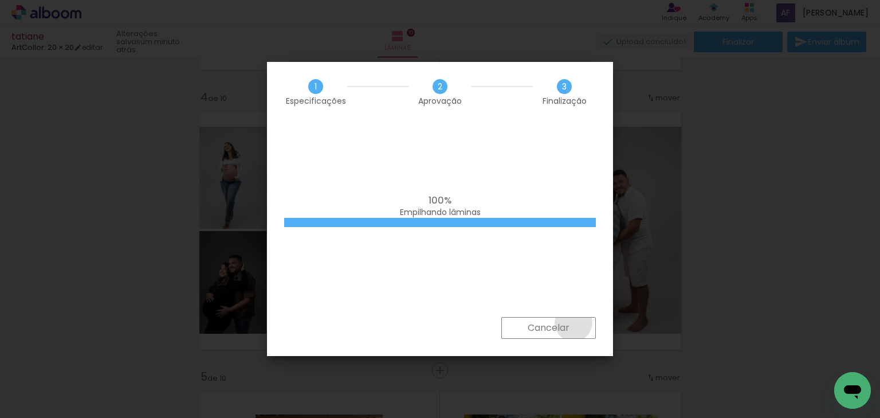
click at [573, 323] on paper-button "Cancelar" at bounding box center [548, 328] width 95 height 22
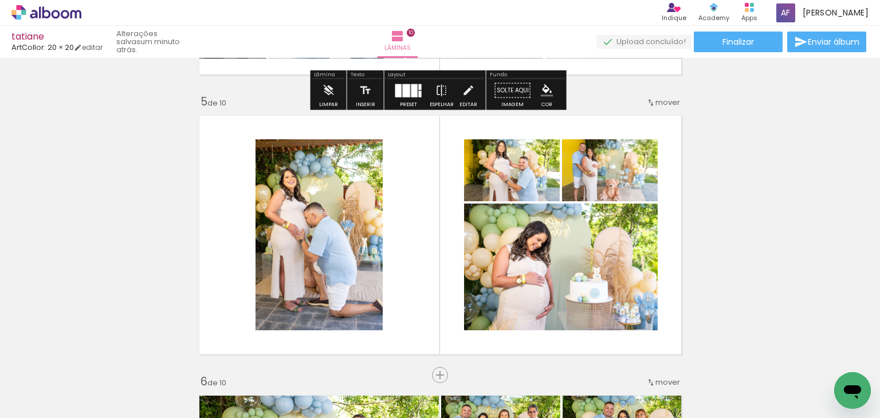
scroll to position [1284, 0]
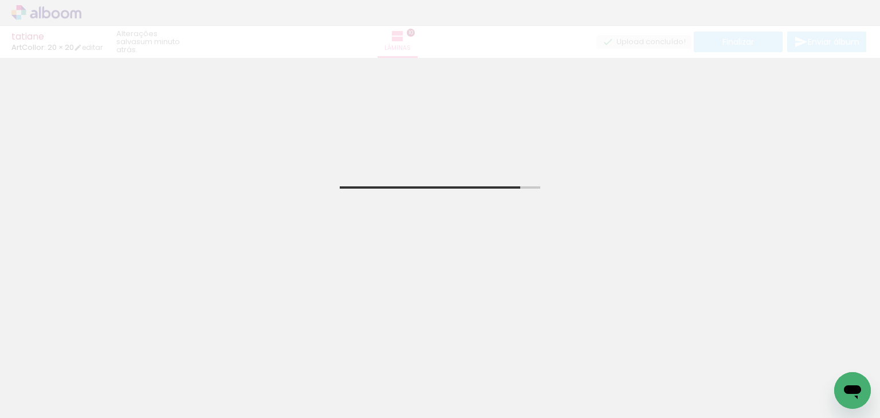
scroll to position [46, 0]
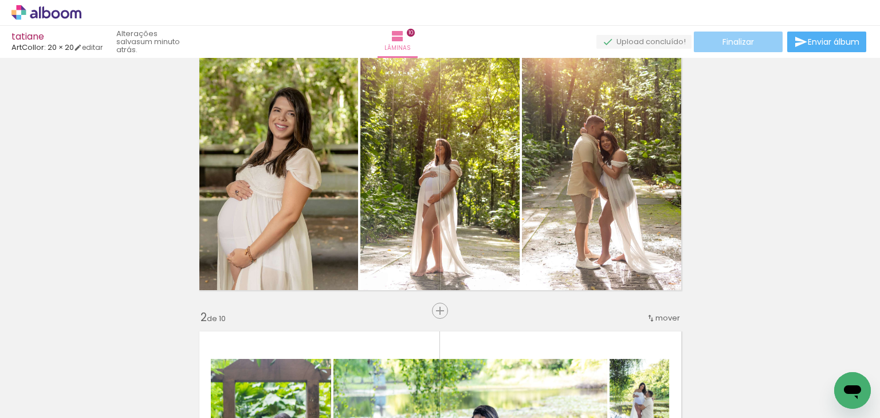
click at [756, 38] on paper-button "Finalizar" at bounding box center [738, 42] width 89 height 21
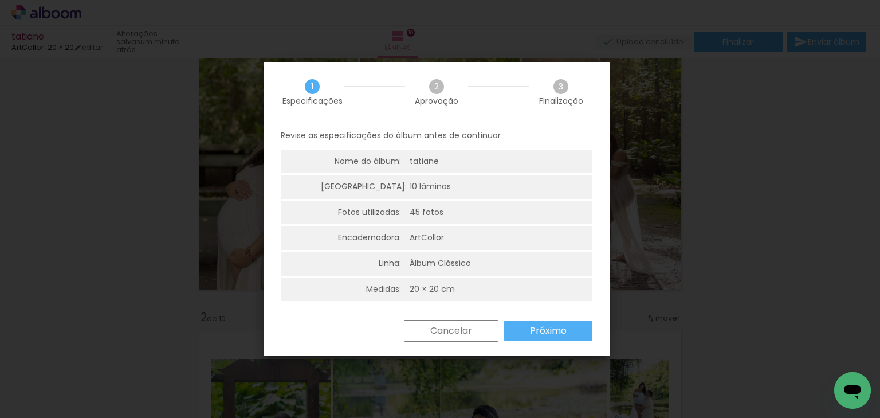
click at [541, 323] on paper-button "Próximo" at bounding box center [548, 330] width 88 height 21
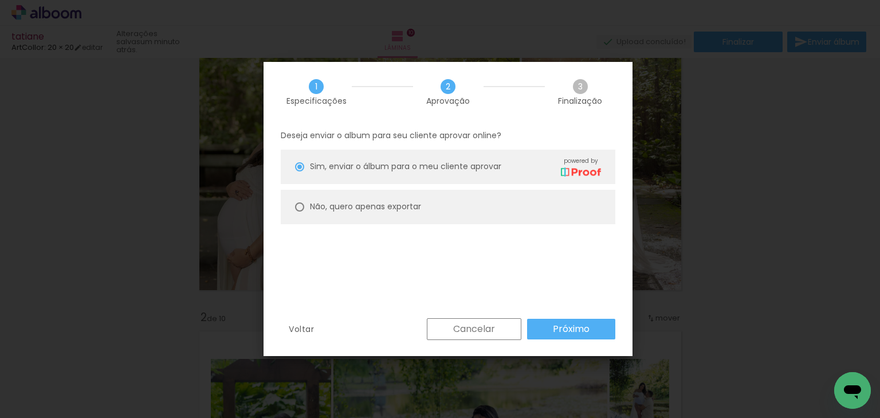
click at [470, 214] on paper-radio-button "Não, quero apenas exportar" at bounding box center [448, 207] width 335 height 34
type paper-radio-button "on"
click at [534, 321] on paper-button "Próximo" at bounding box center [571, 329] width 88 height 21
type input "Alta, 300 DPI"
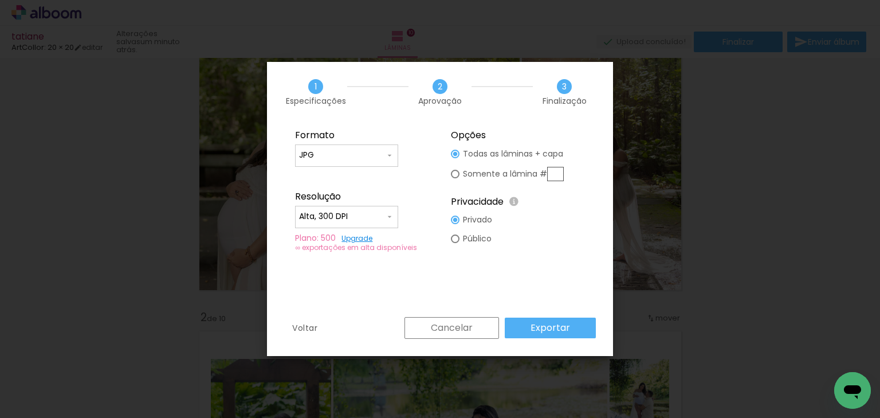
click at [0, 0] on slot "Exportar" at bounding box center [0, 0] width 0 height 0
